Goal: Task Accomplishment & Management: Use online tool/utility

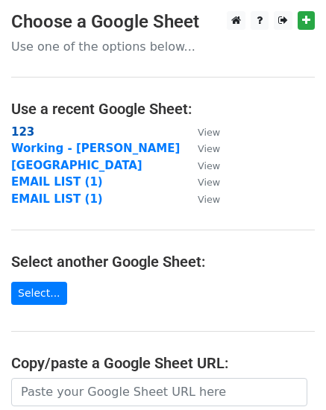
click at [22, 133] on strong "123" at bounding box center [22, 131] width 23 height 13
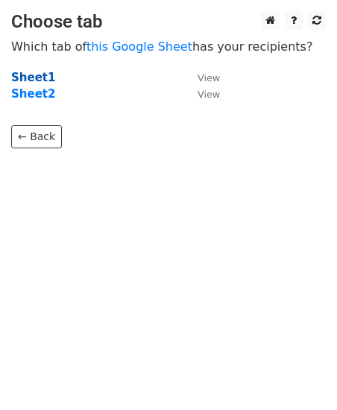
click at [31, 78] on strong "Sheet1" at bounding box center [33, 77] width 44 height 13
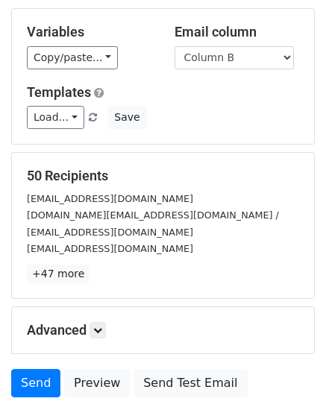
scroll to position [169, 0]
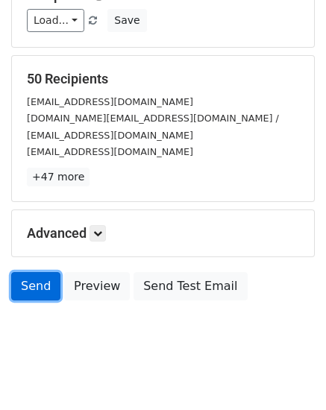
click at [33, 273] on link "Send" at bounding box center [35, 286] width 49 height 28
